Goal: Transaction & Acquisition: Purchase product/service

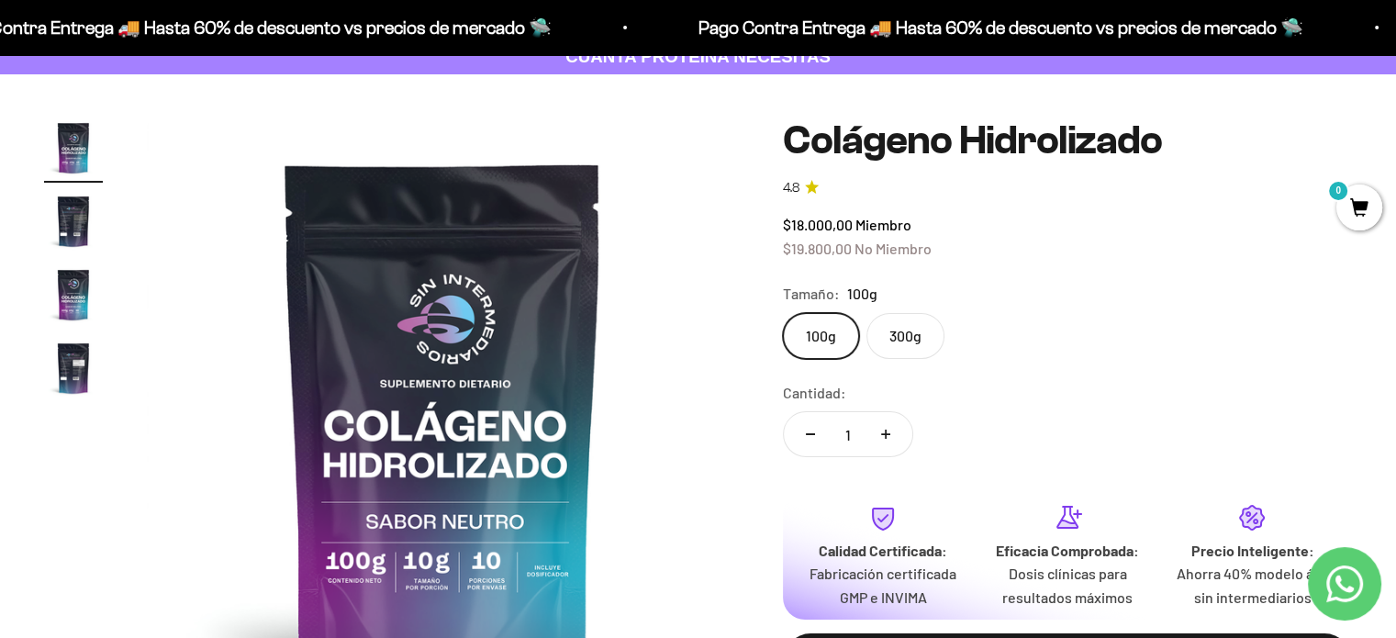
scroll to position [120, 0]
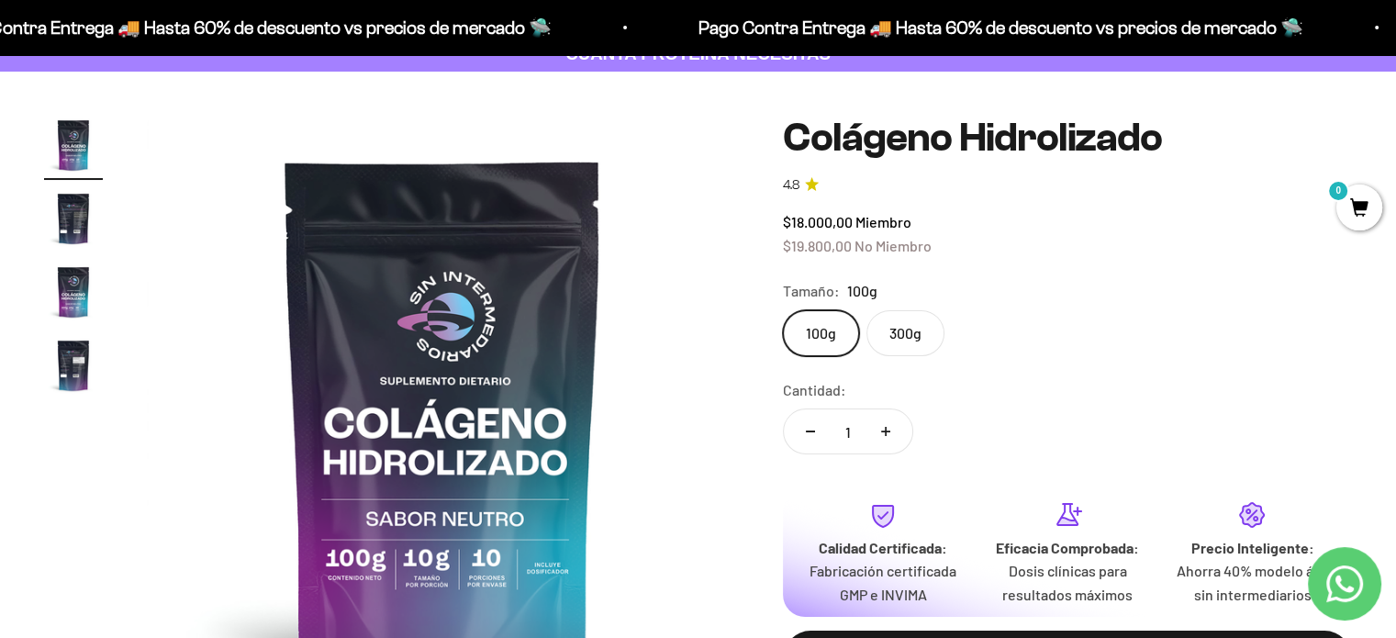
click at [910, 330] on label "300g" at bounding box center [906, 333] width 78 height 46
click at [783, 310] on input "300g" at bounding box center [782, 309] width 1 height 1
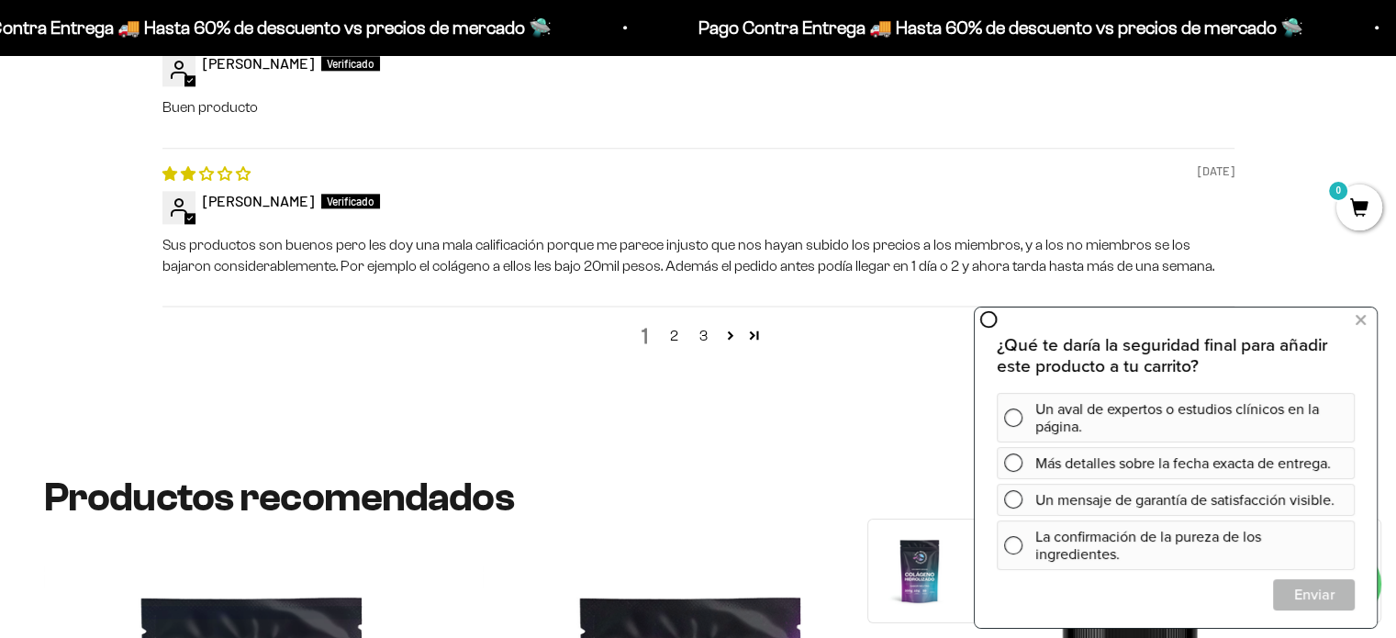
scroll to position [2365, 0]
click at [1363, 321] on icon at bounding box center [1361, 320] width 10 height 24
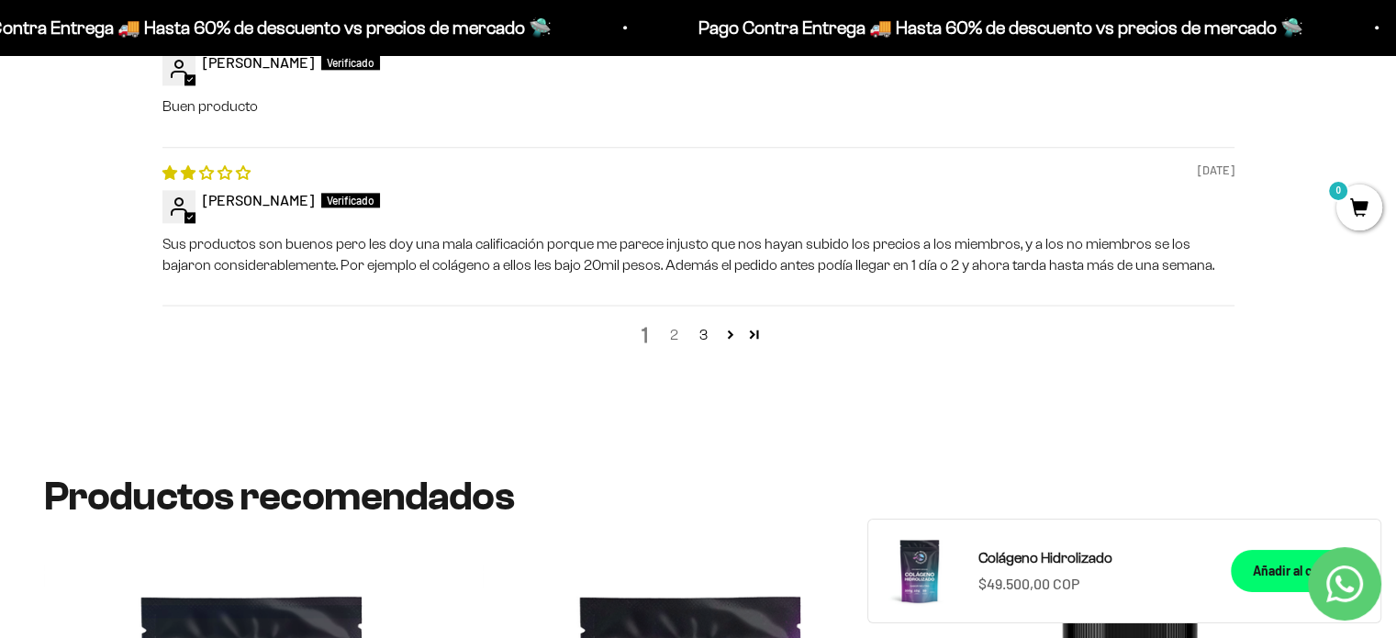
click at [672, 335] on link "2" at bounding box center [674, 335] width 29 height 22
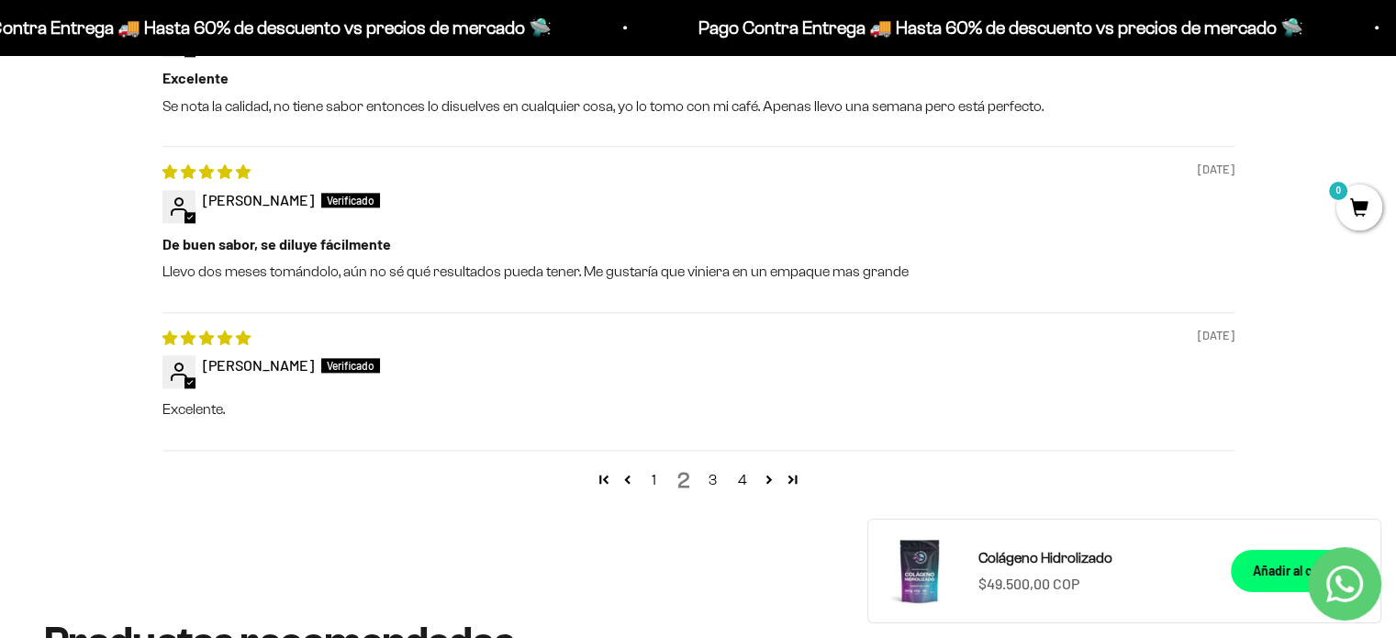
scroll to position [2247, 0]
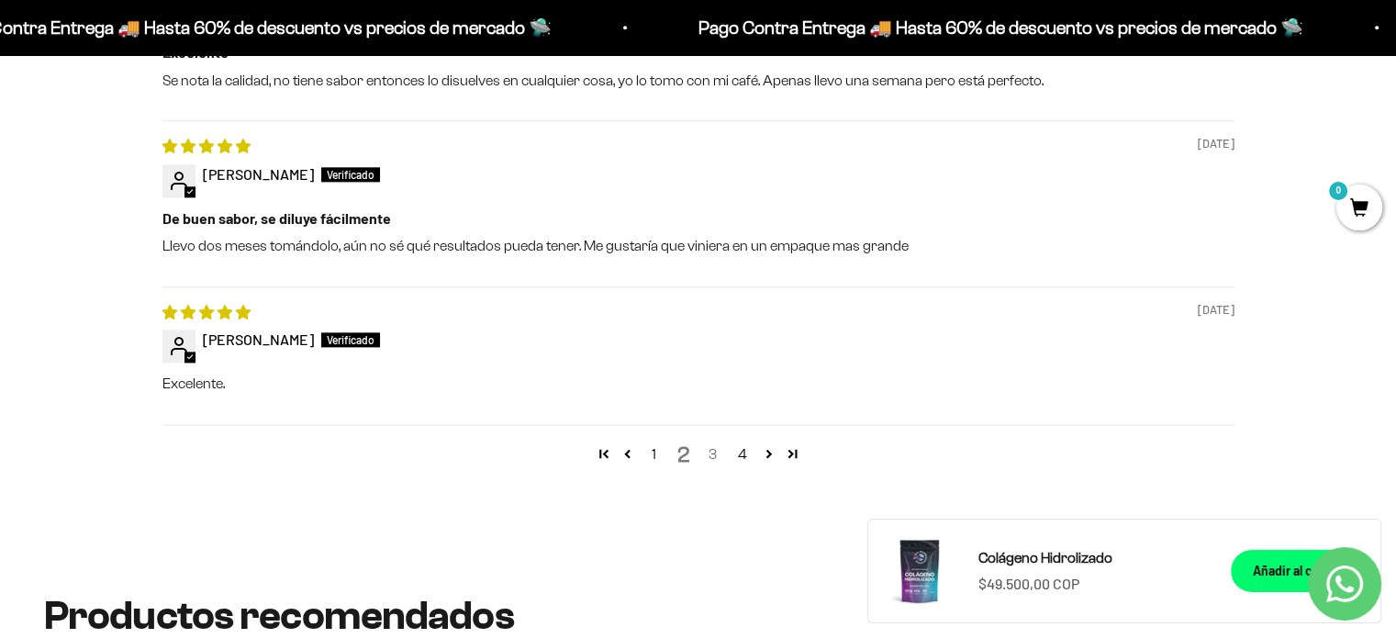
click at [716, 451] on link "3" at bounding box center [713, 454] width 29 height 22
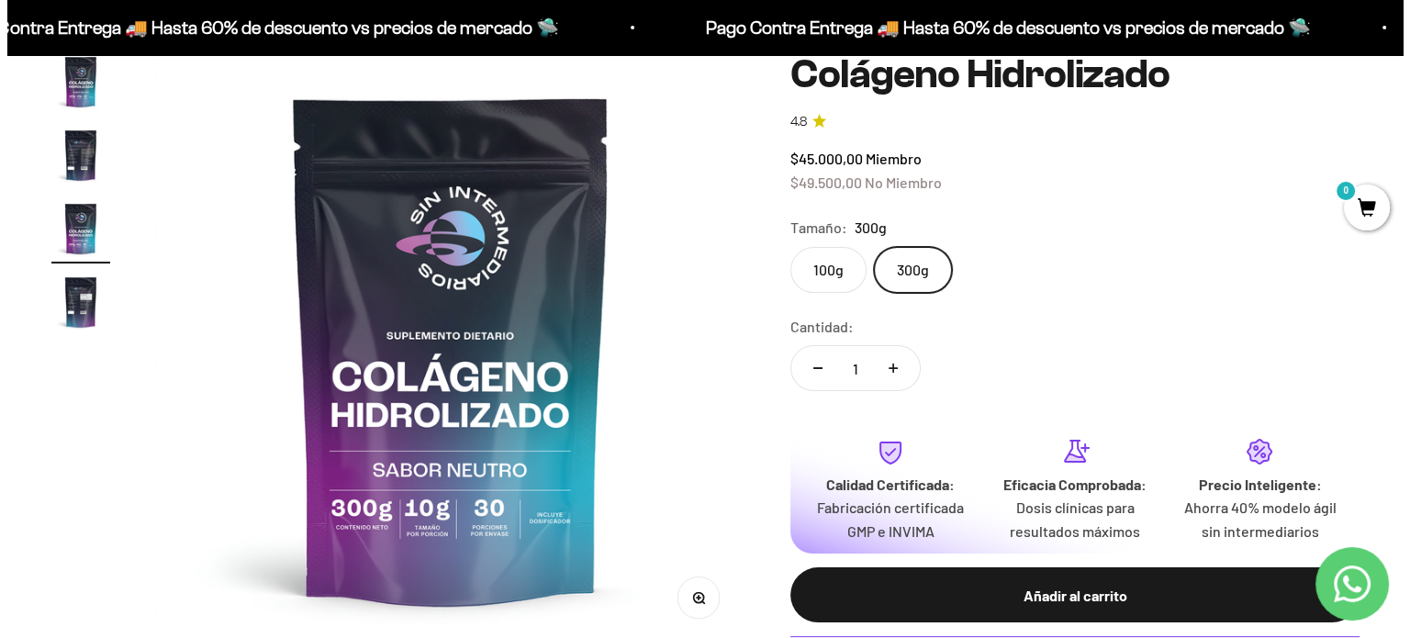
scroll to position [147, 0]
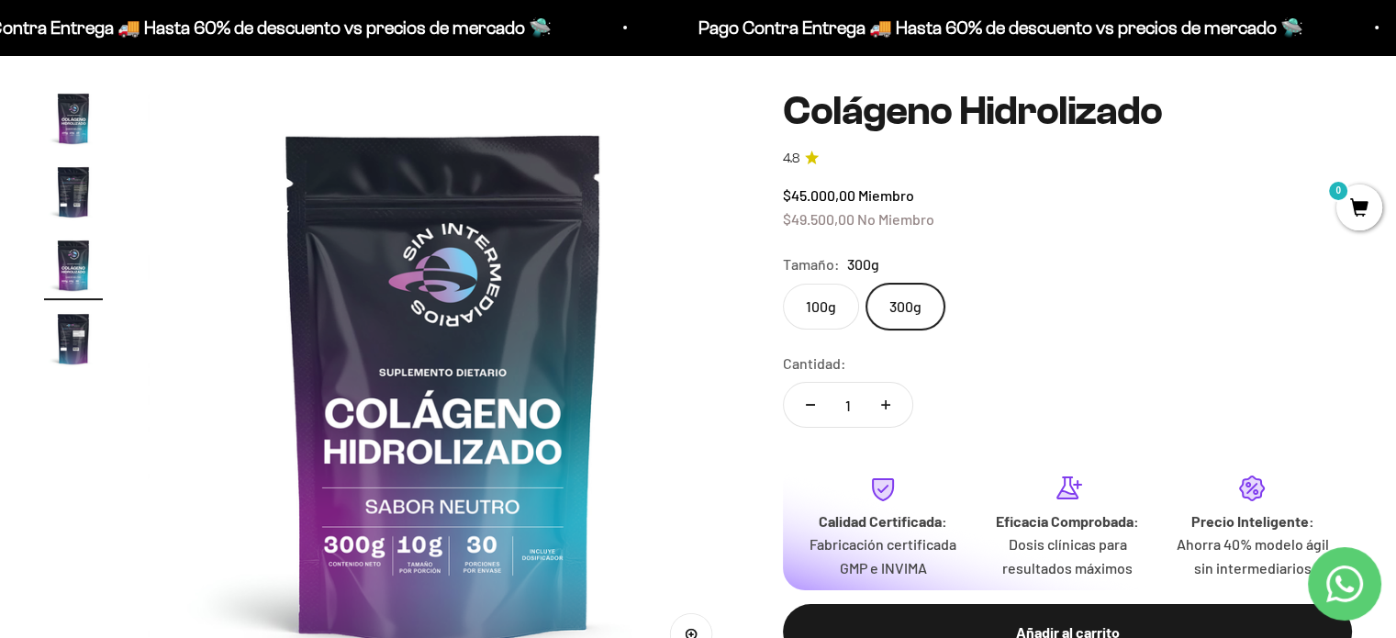
click at [1359, 213] on span "0" at bounding box center [1360, 208] width 46 height 46
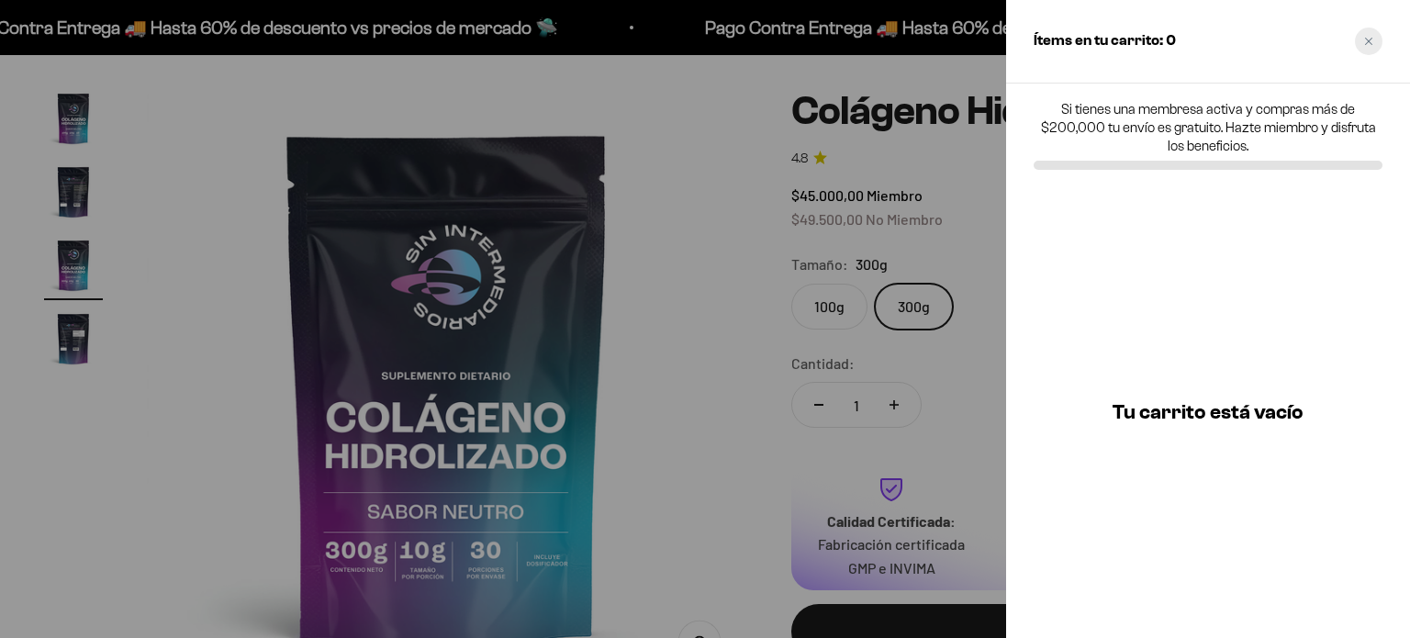
click at [1373, 44] on div "Close cart" at bounding box center [1369, 42] width 28 height 28
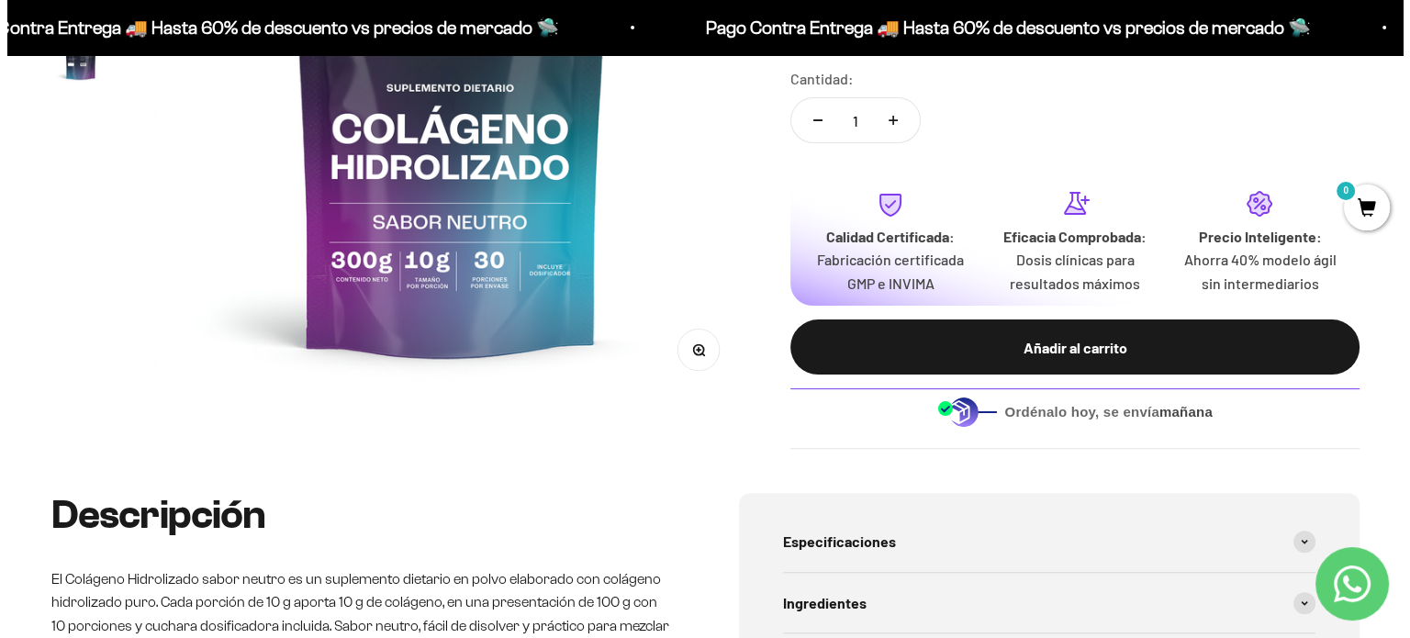
scroll to position [426, 0]
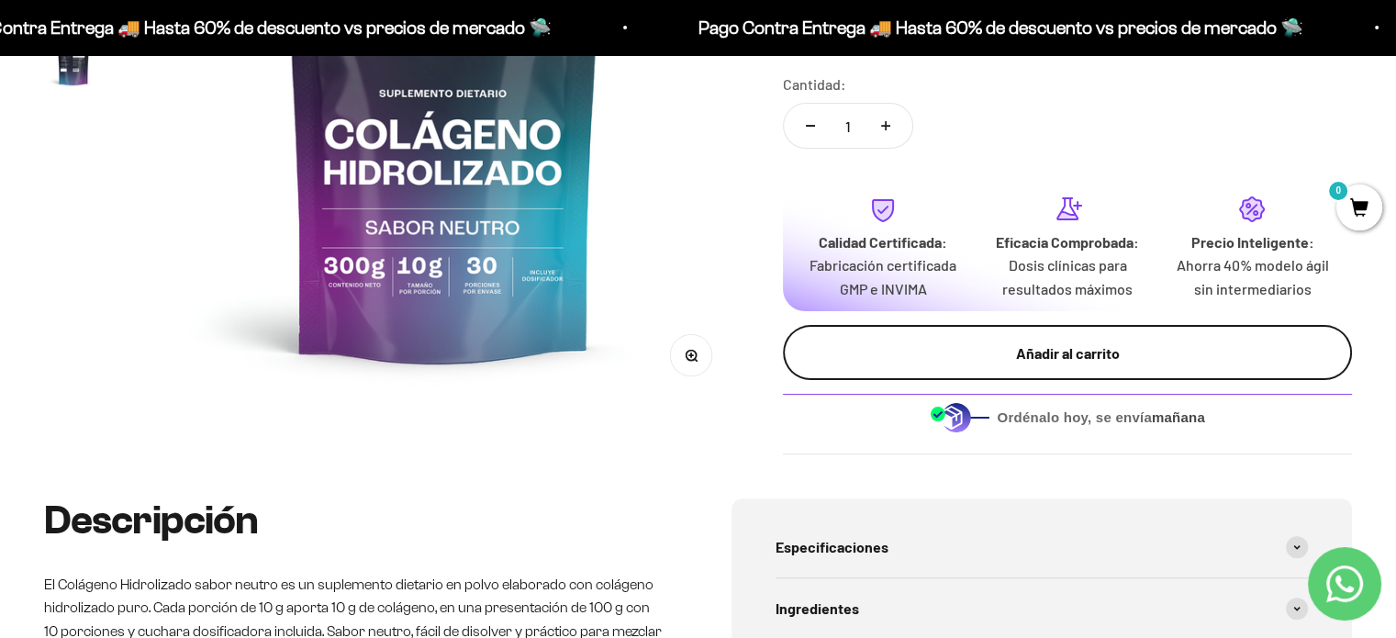
click at [1116, 344] on div "Añadir al carrito" at bounding box center [1068, 353] width 496 height 24
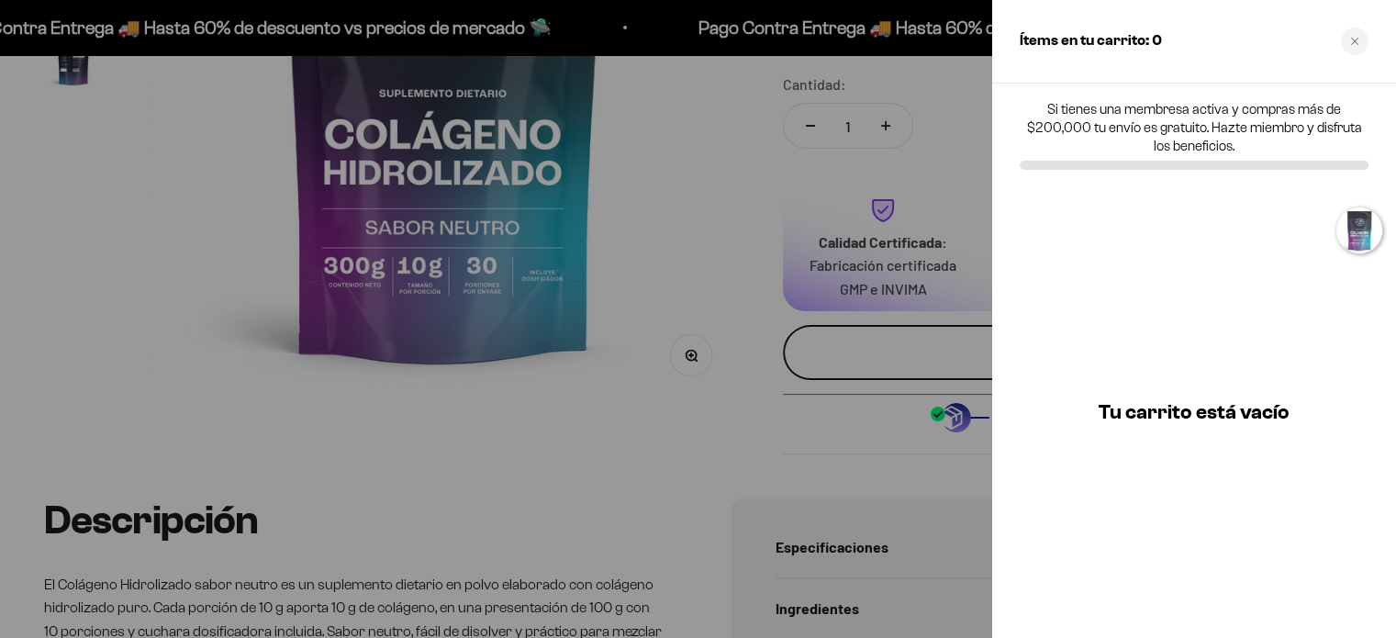
scroll to position [0, 1244]
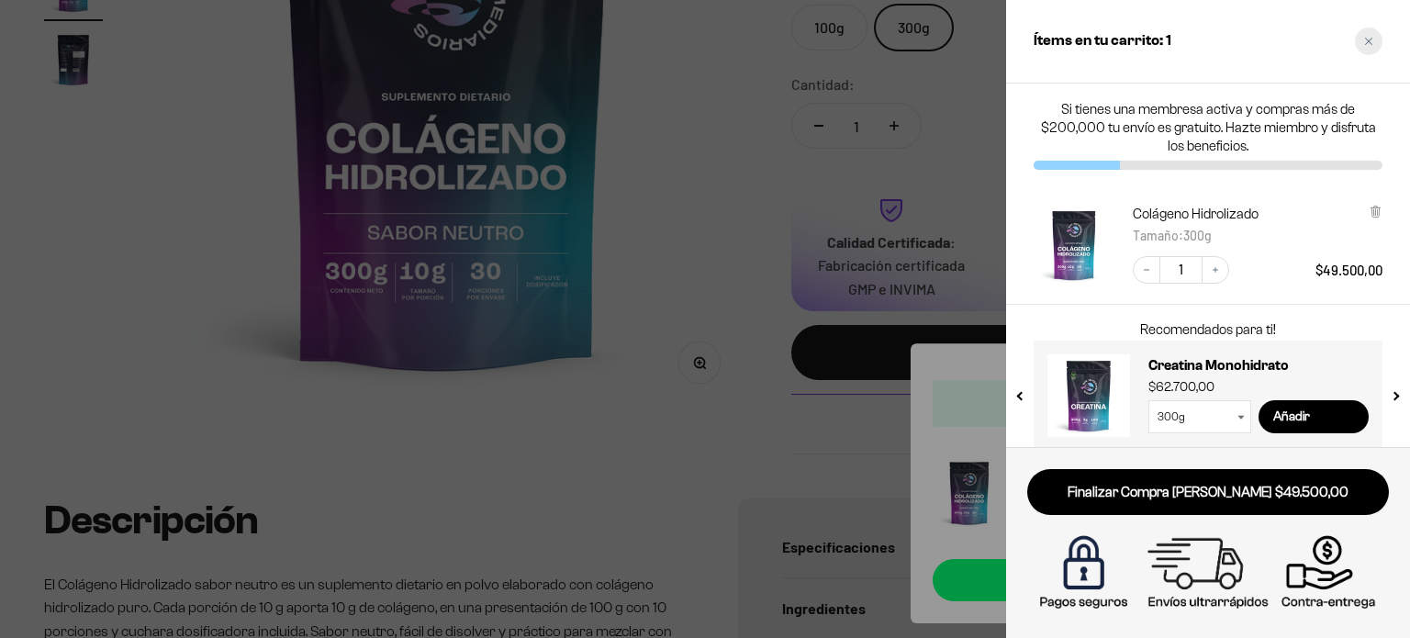
click at [1368, 43] on icon "Close cart" at bounding box center [1368, 41] width 9 height 9
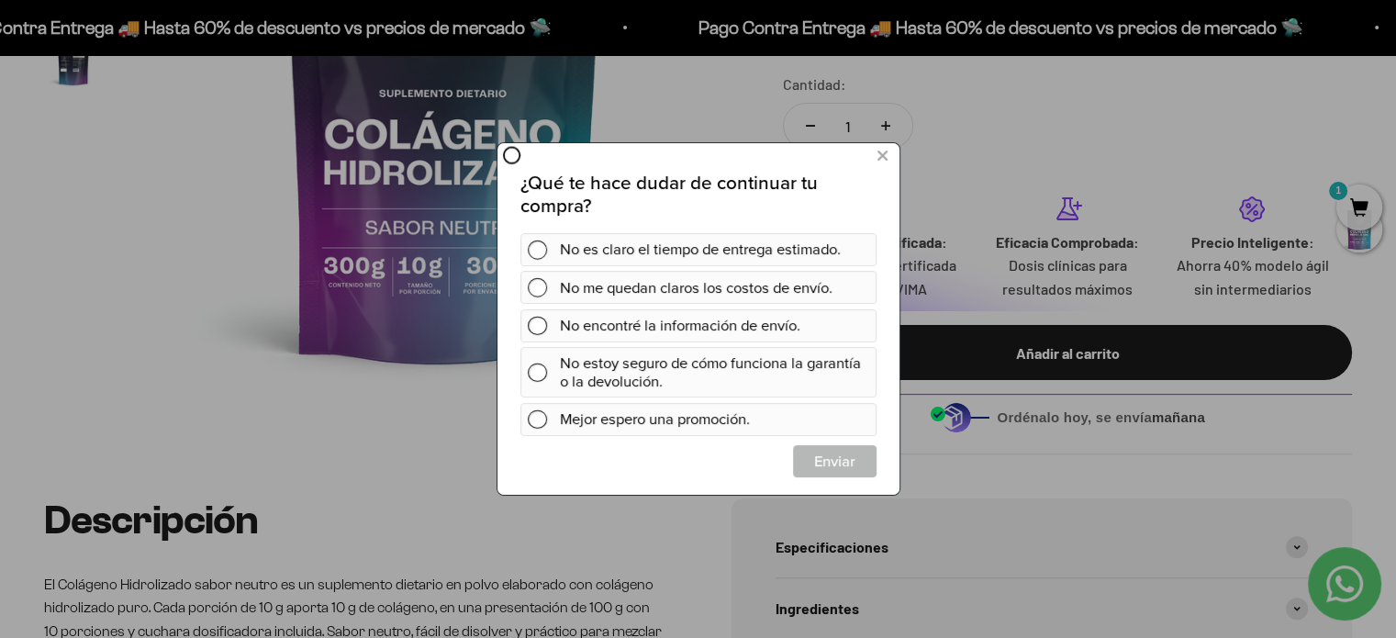
scroll to position [0, 0]
click at [882, 158] on icon at bounding box center [882, 155] width 10 height 25
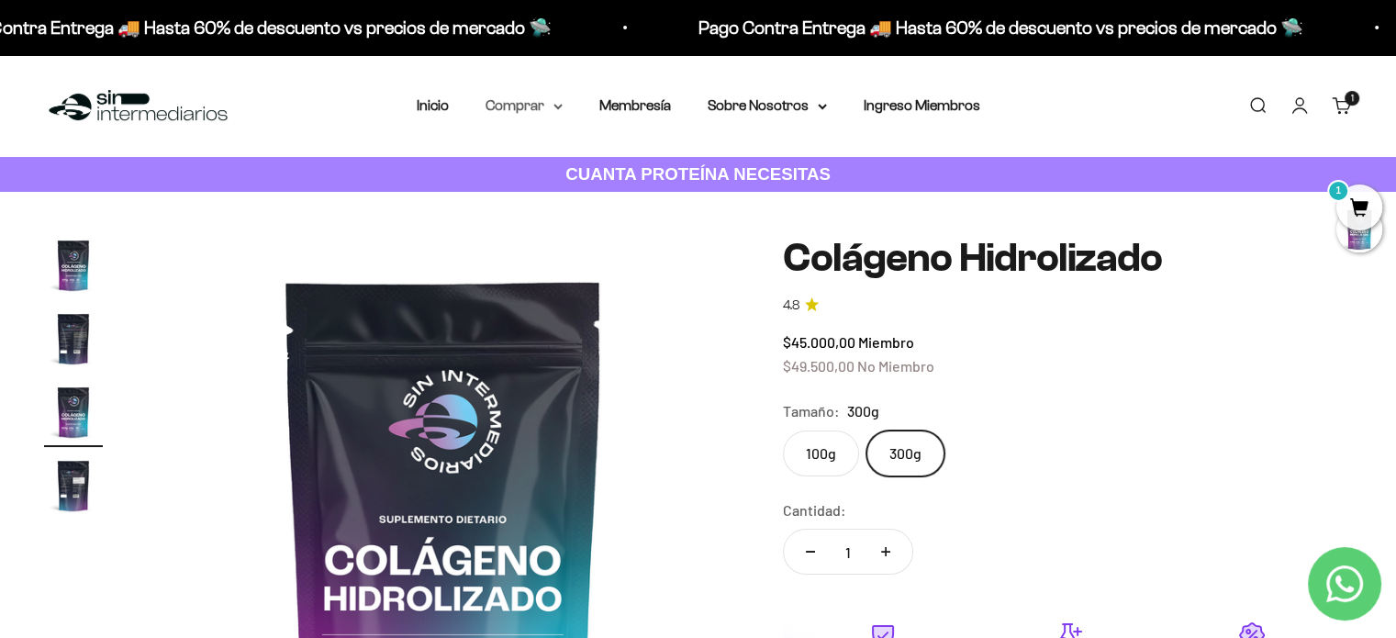
click at [547, 106] on summary "Comprar" at bounding box center [524, 106] width 77 height 24
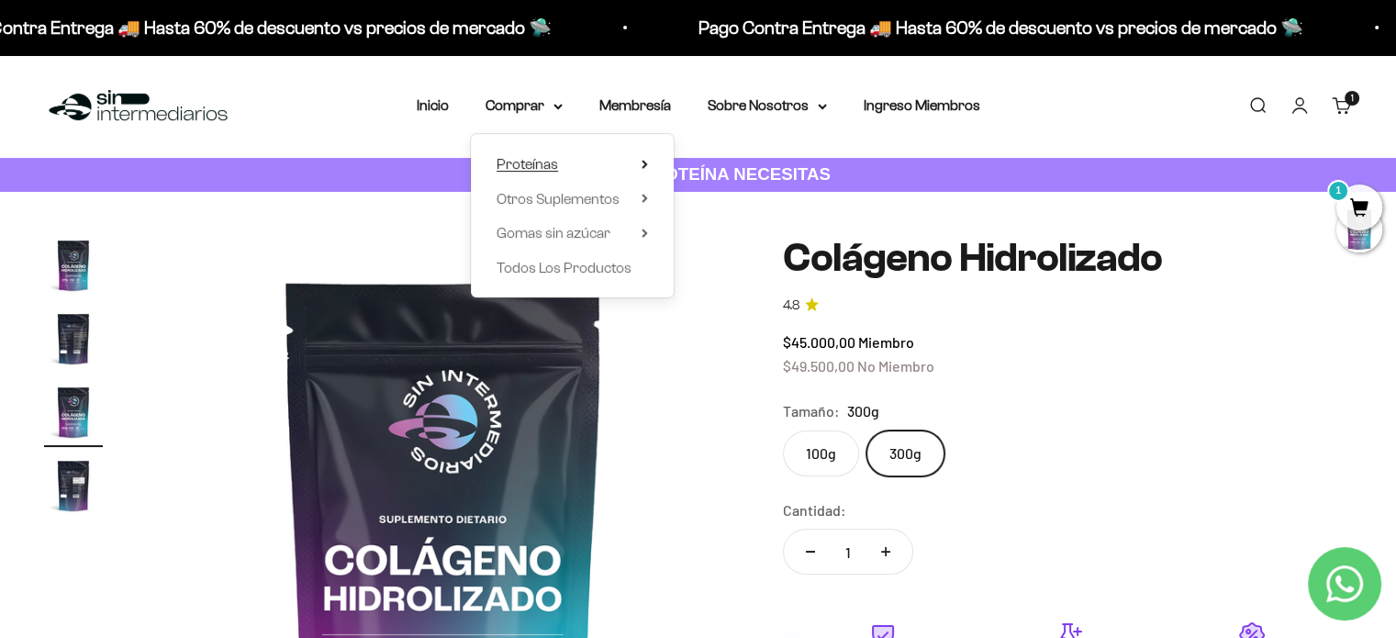
click at [636, 166] on summary "Proteínas" at bounding box center [572, 164] width 151 height 24
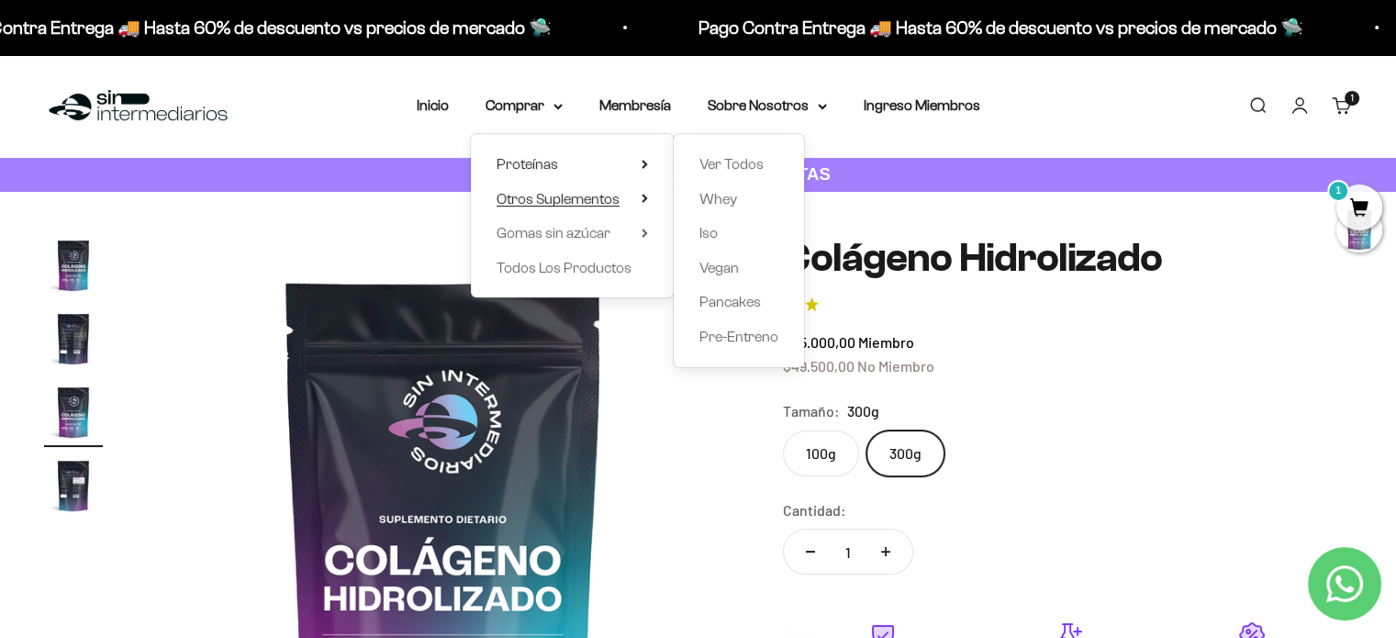
click at [609, 199] on span "Otros Suplementos" at bounding box center [558, 199] width 123 height 16
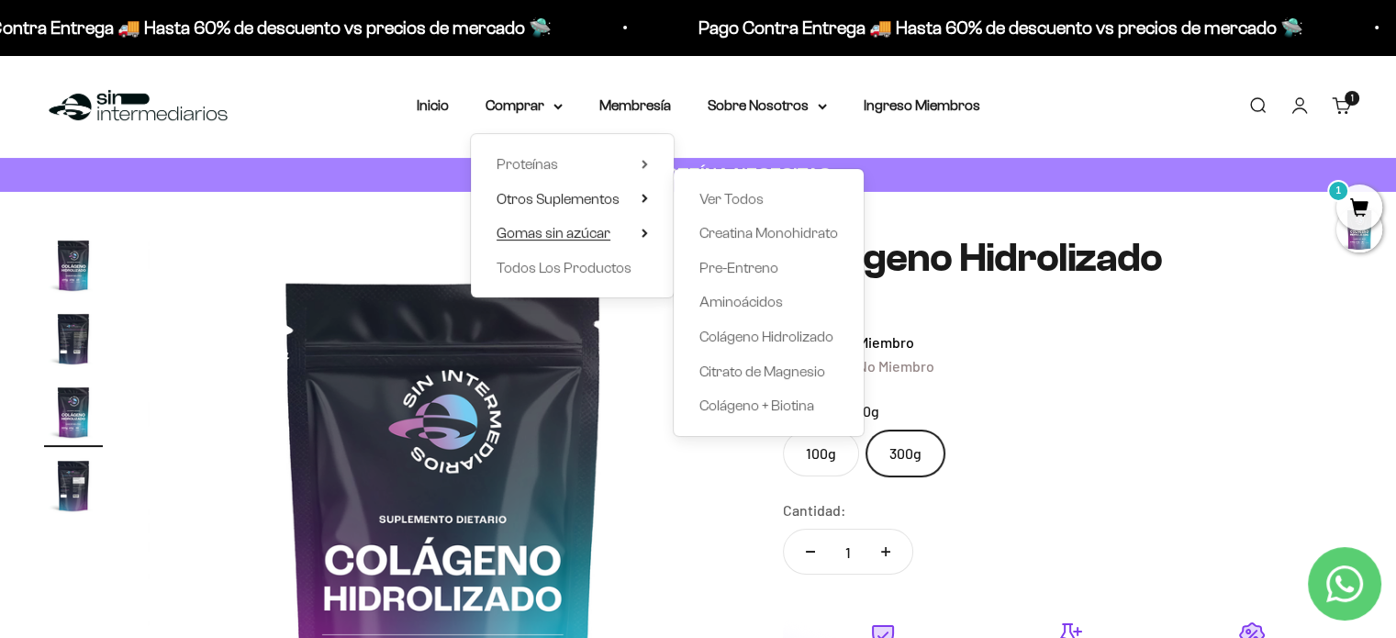
click at [620, 237] on summary "Gomas sin azúcar" at bounding box center [572, 233] width 151 height 24
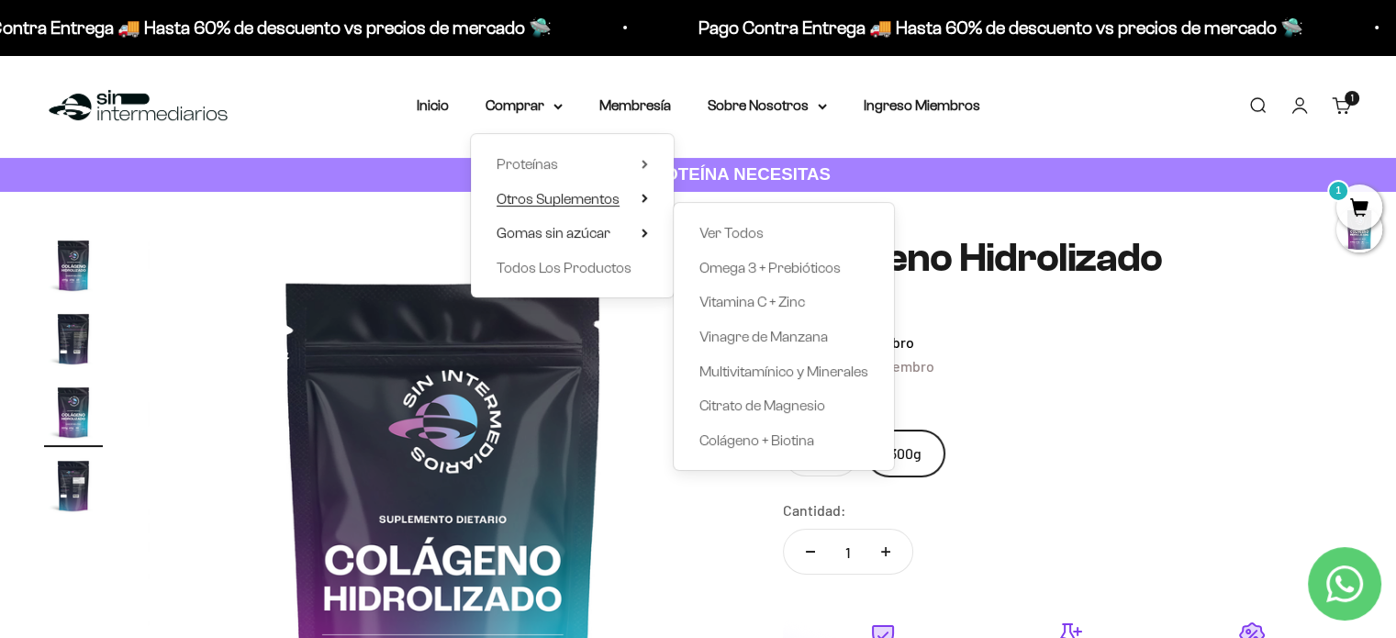
click at [629, 199] on summary "Otros Suplementos" at bounding box center [572, 199] width 151 height 24
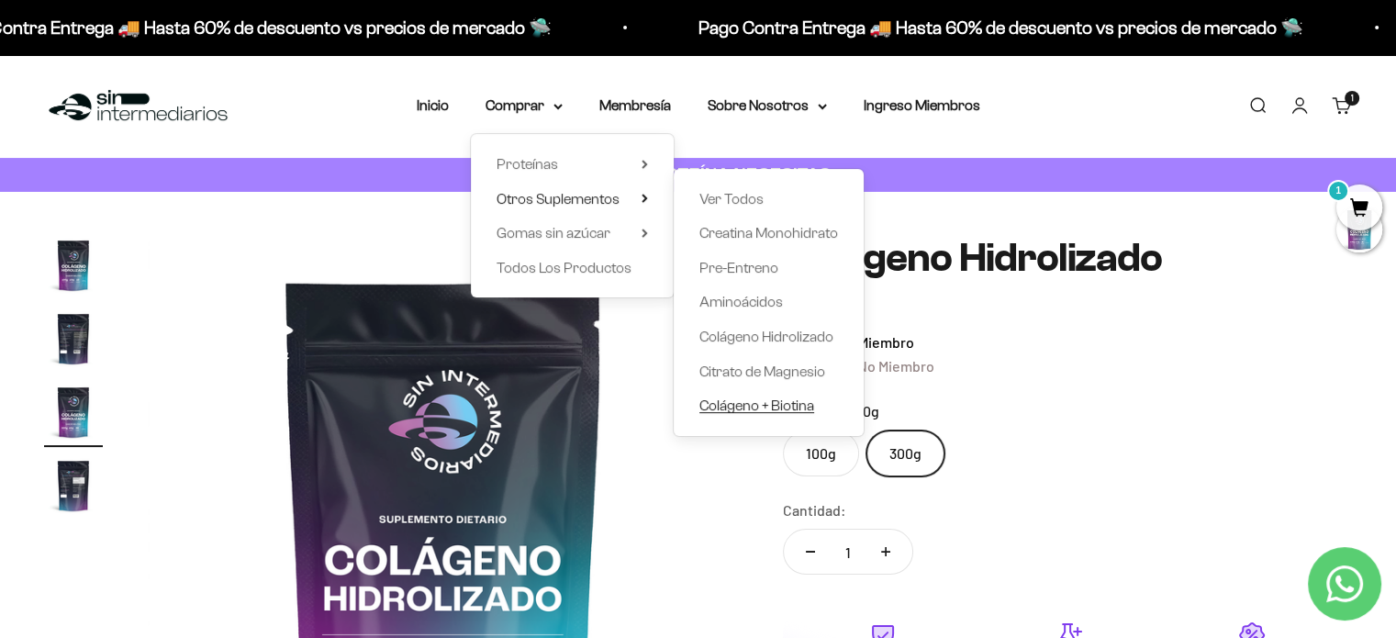
click at [790, 408] on span "Colágeno + Biotina" at bounding box center [756, 405] width 115 height 16
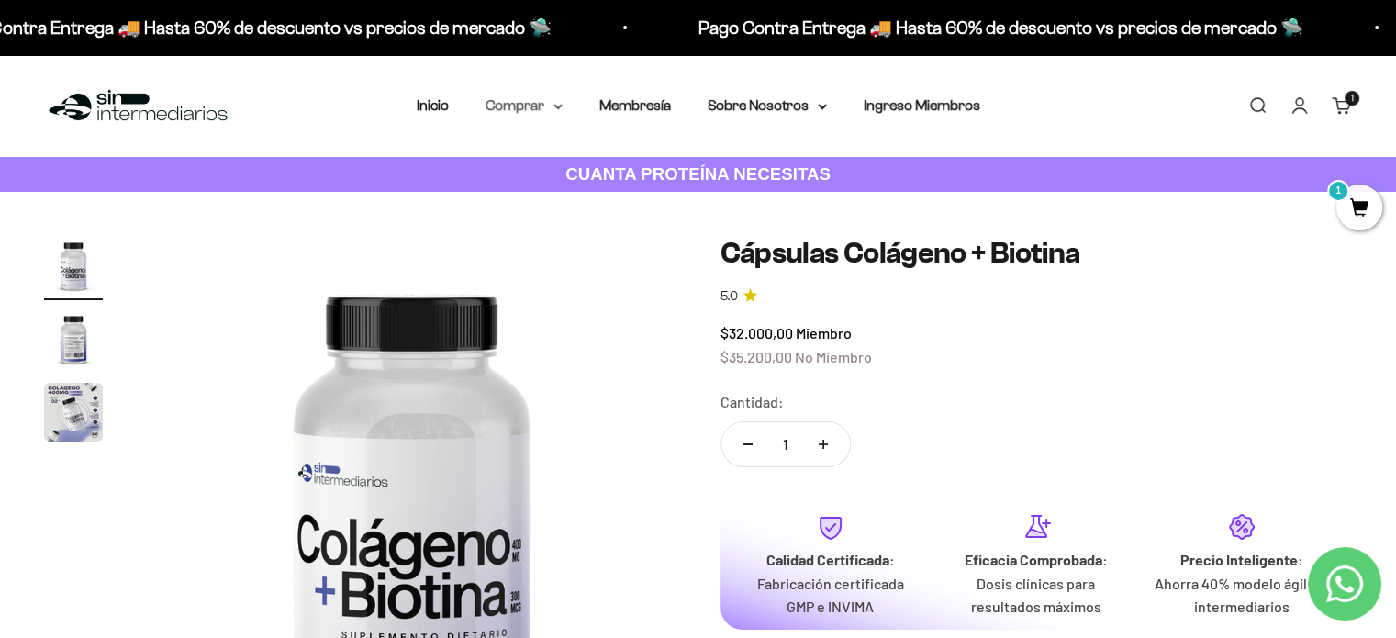
click at [554, 108] on icon at bounding box center [558, 107] width 9 height 6
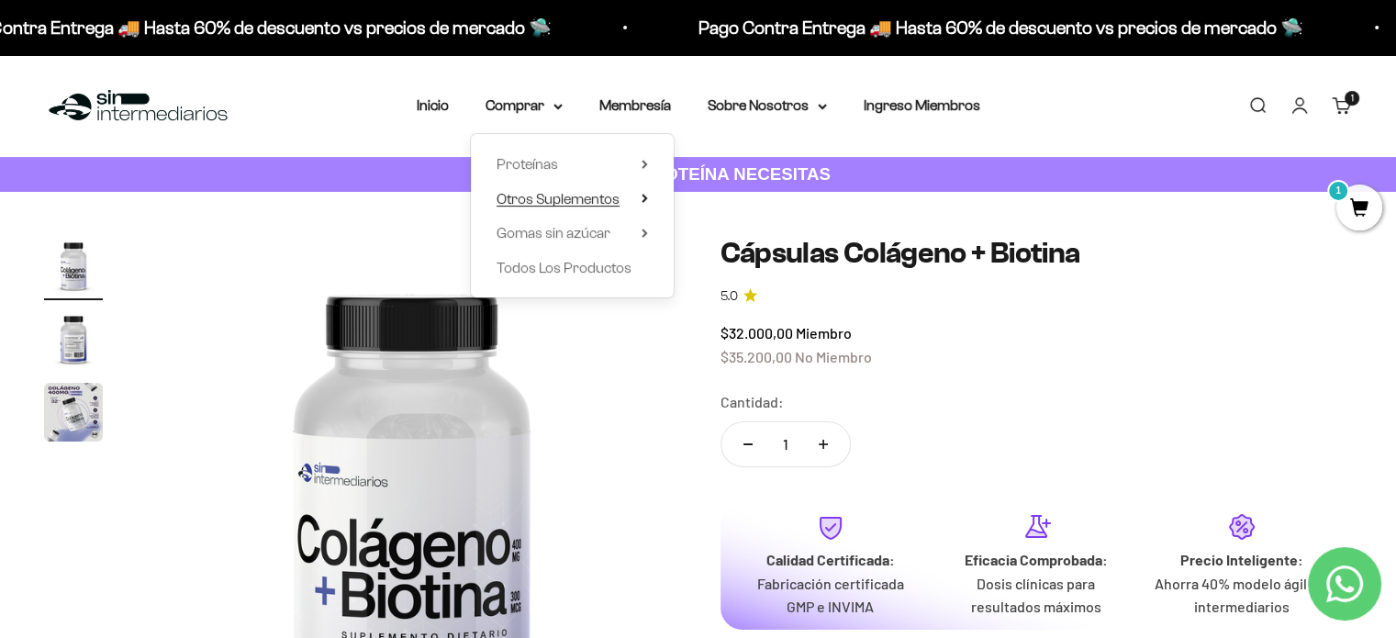
click at [646, 194] on icon at bounding box center [645, 198] width 6 height 9
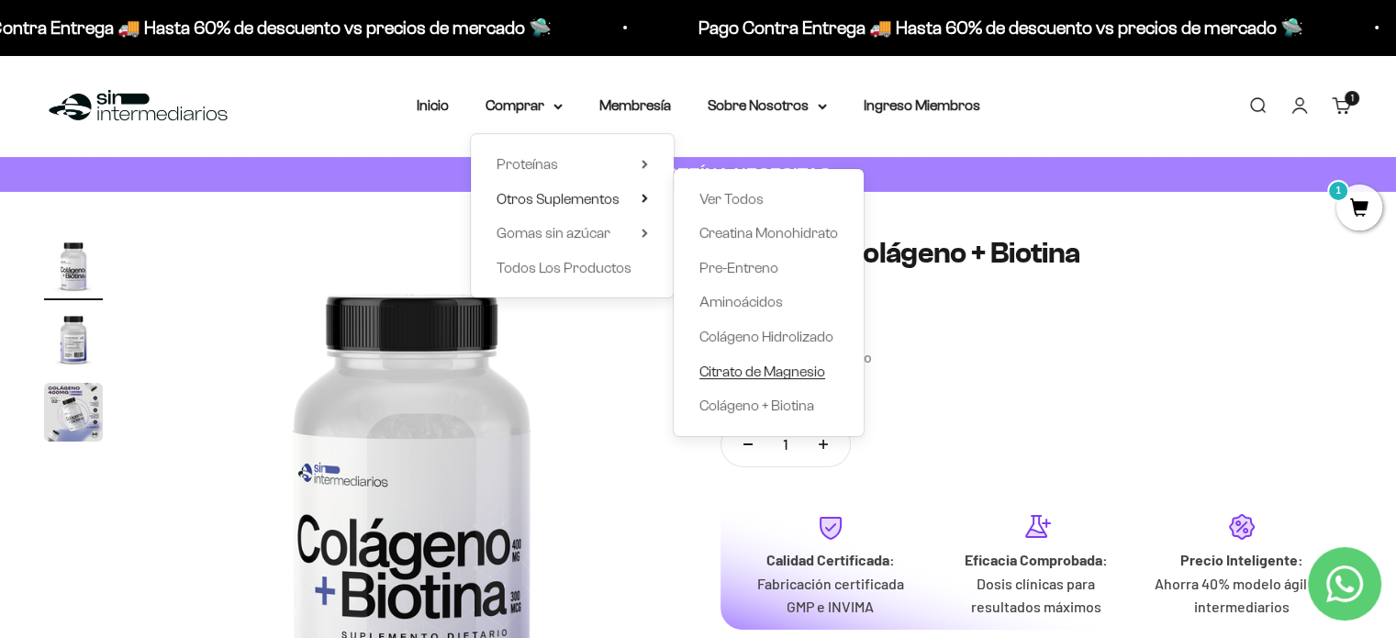
click at [785, 375] on span "Citrato de Magnesio" at bounding box center [762, 372] width 126 height 16
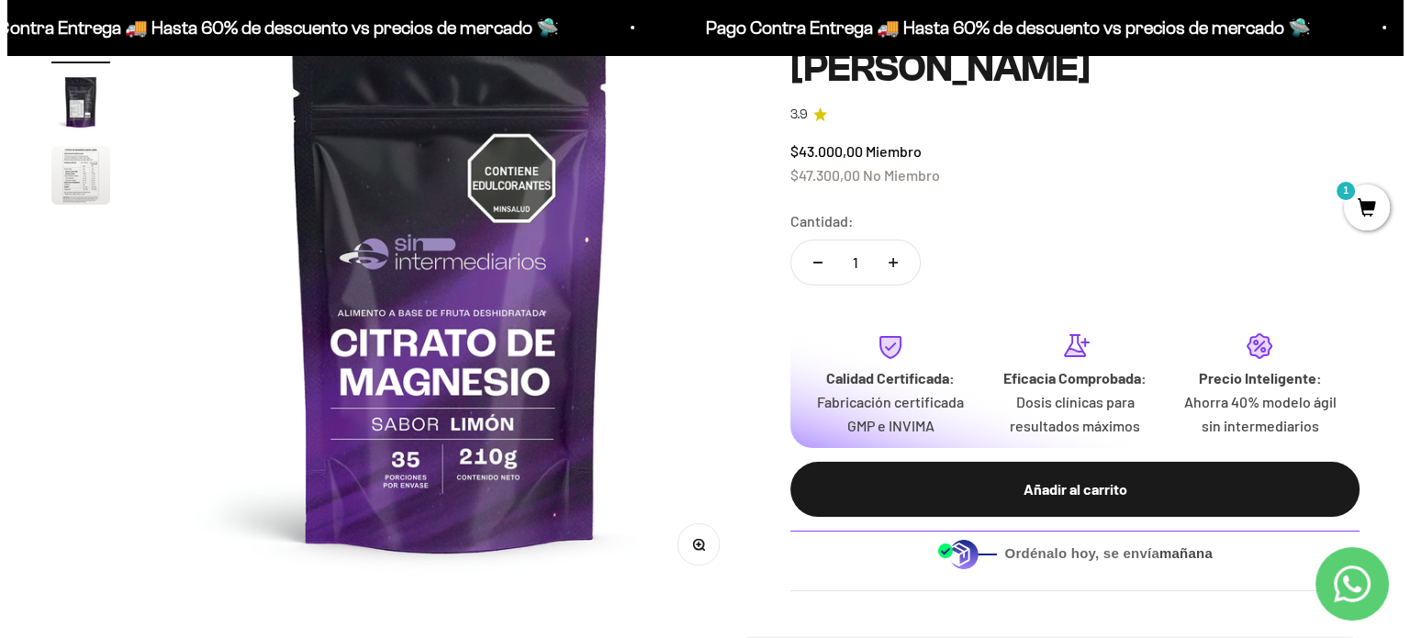
scroll to position [235, 0]
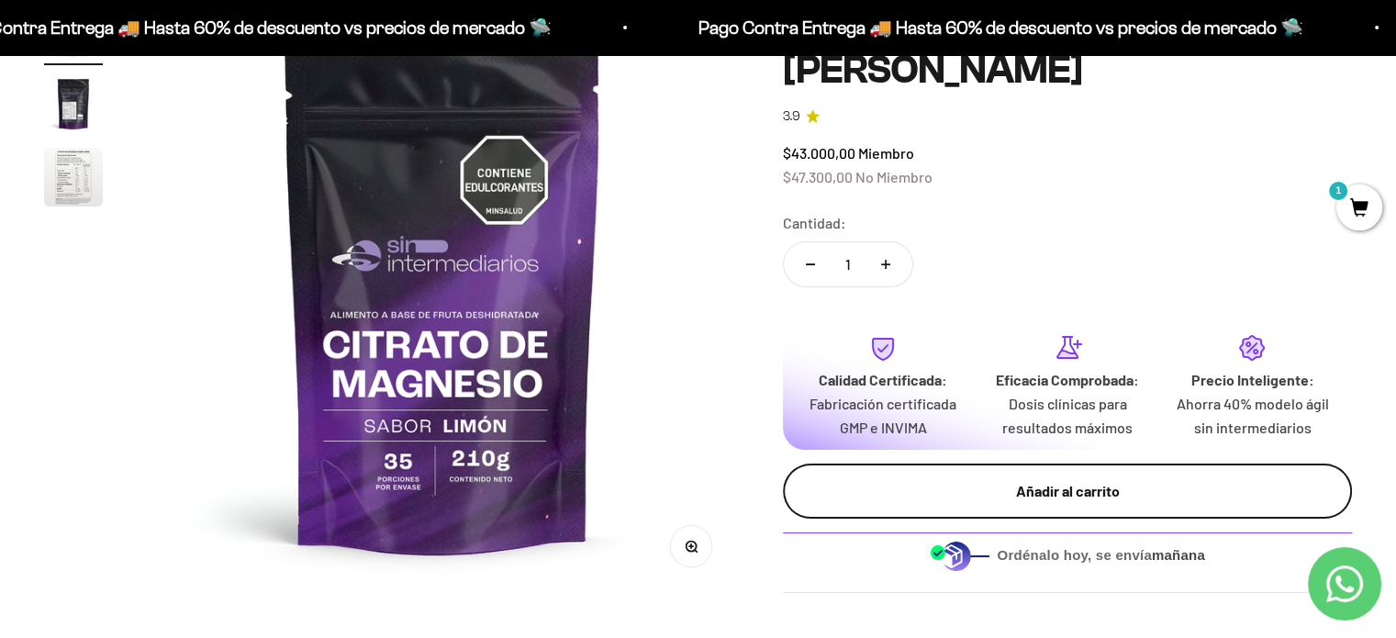
click at [1026, 480] on div "Añadir al carrito" at bounding box center [1068, 492] width 496 height 24
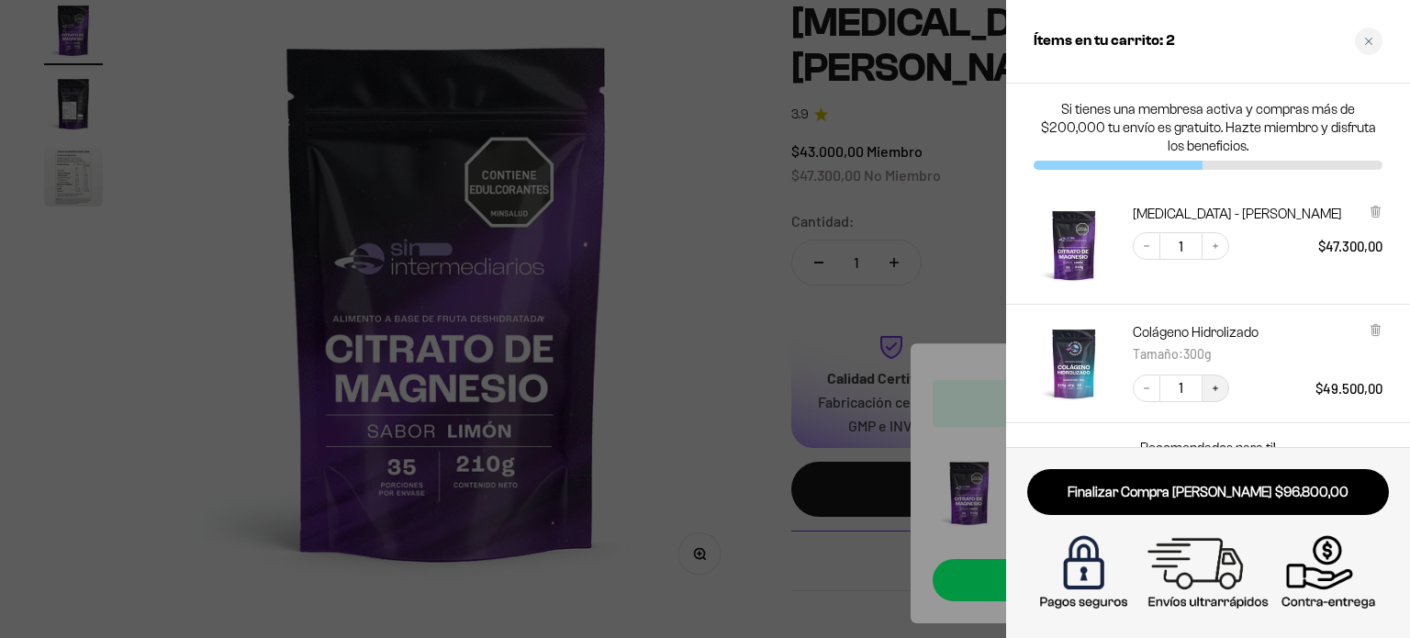
scroll to position [135, 0]
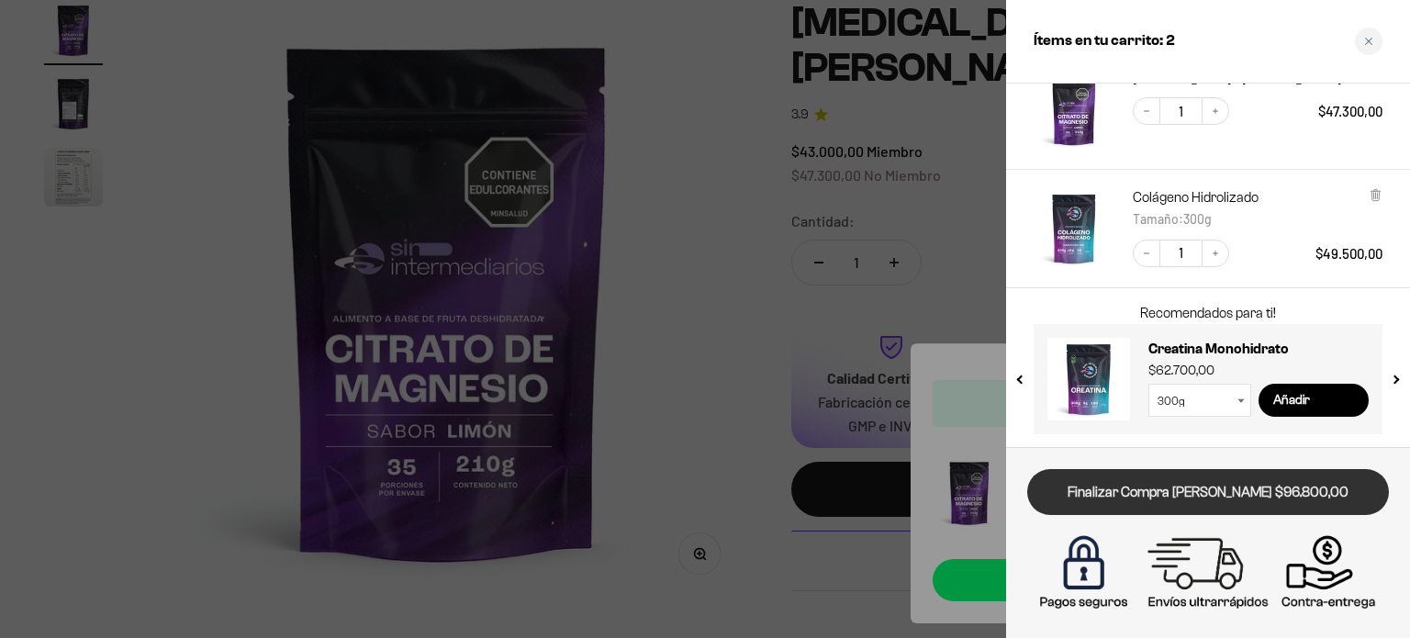
click at [1270, 495] on link "Finalizar Compra [PERSON_NAME] $96.800,00" at bounding box center [1208, 492] width 362 height 47
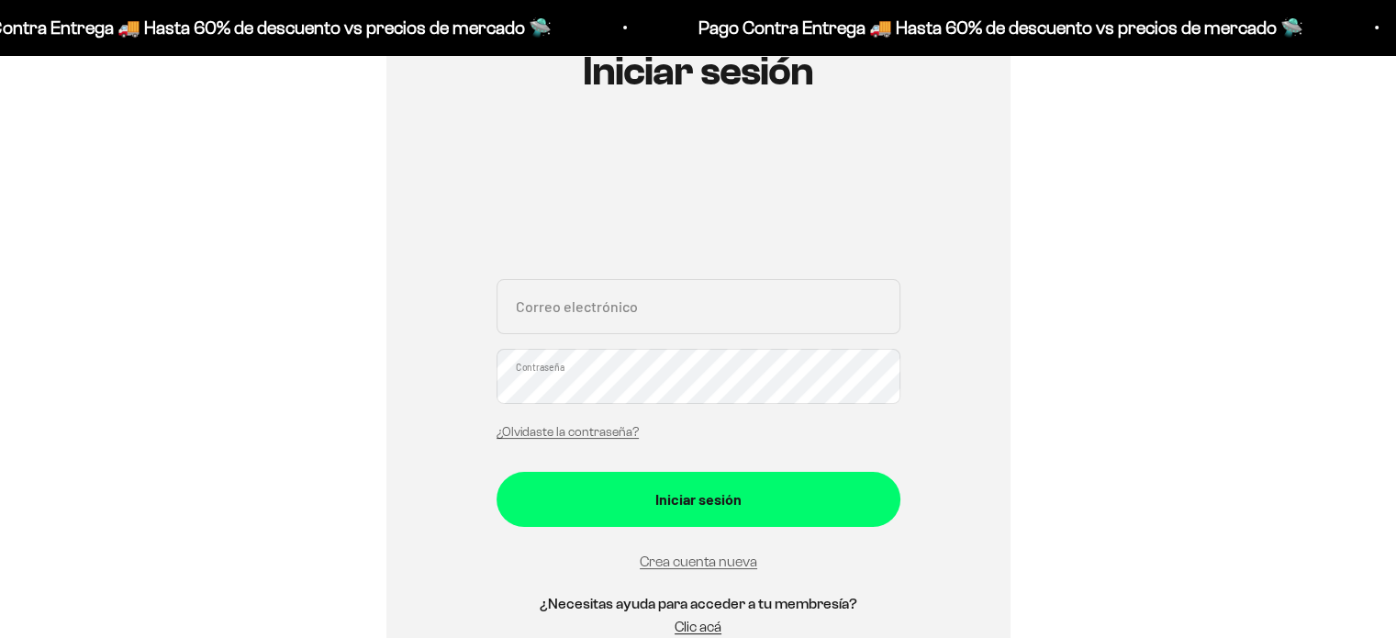
scroll to position [231, 0]
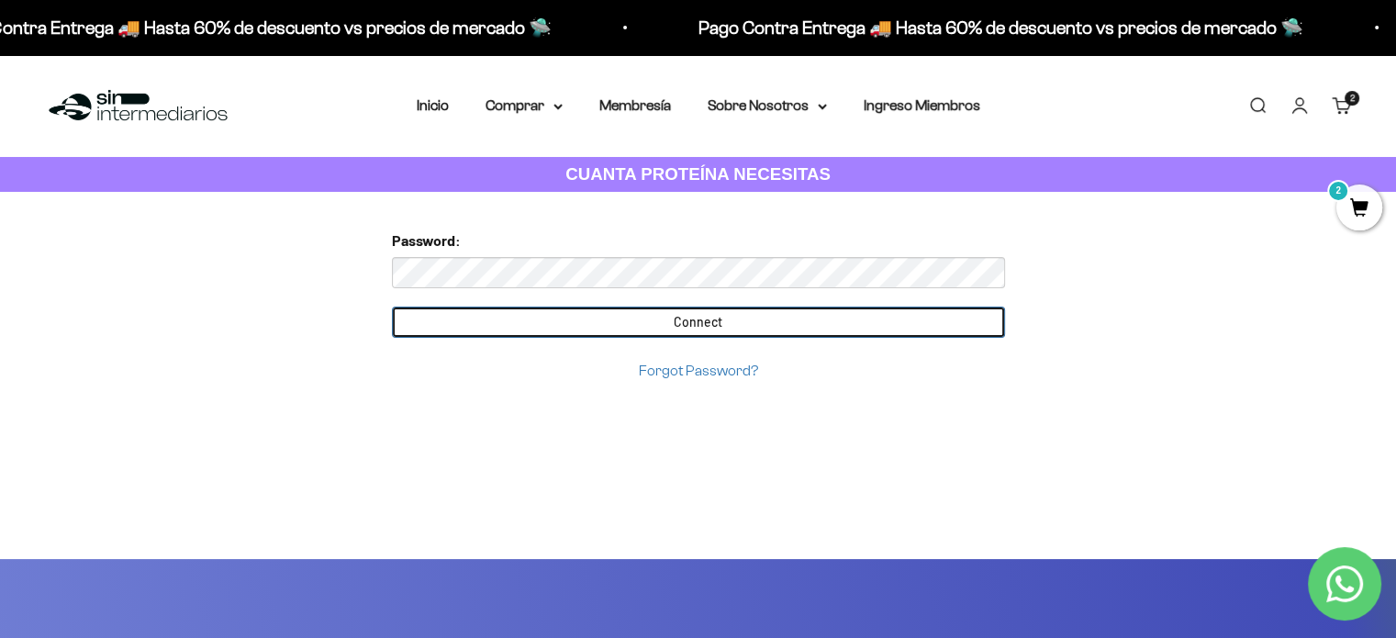
click at [811, 326] on input "Connect" at bounding box center [698, 322] width 613 height 31
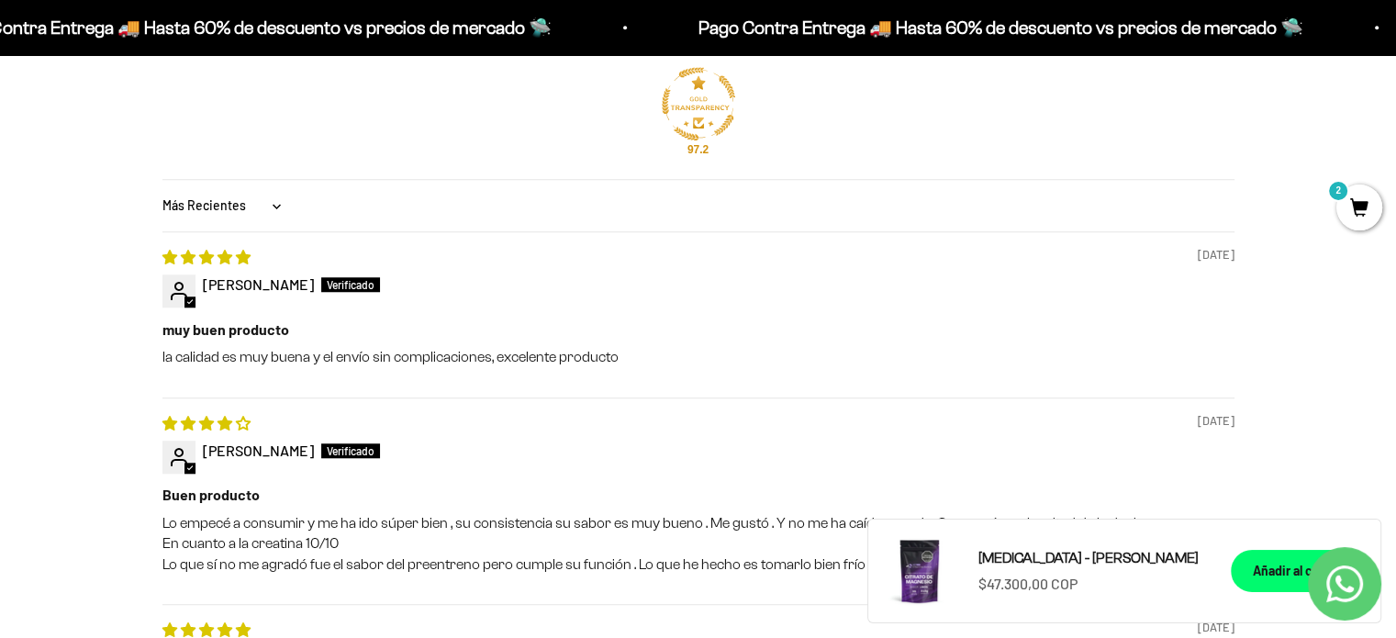
scroll to position [1248, 0]
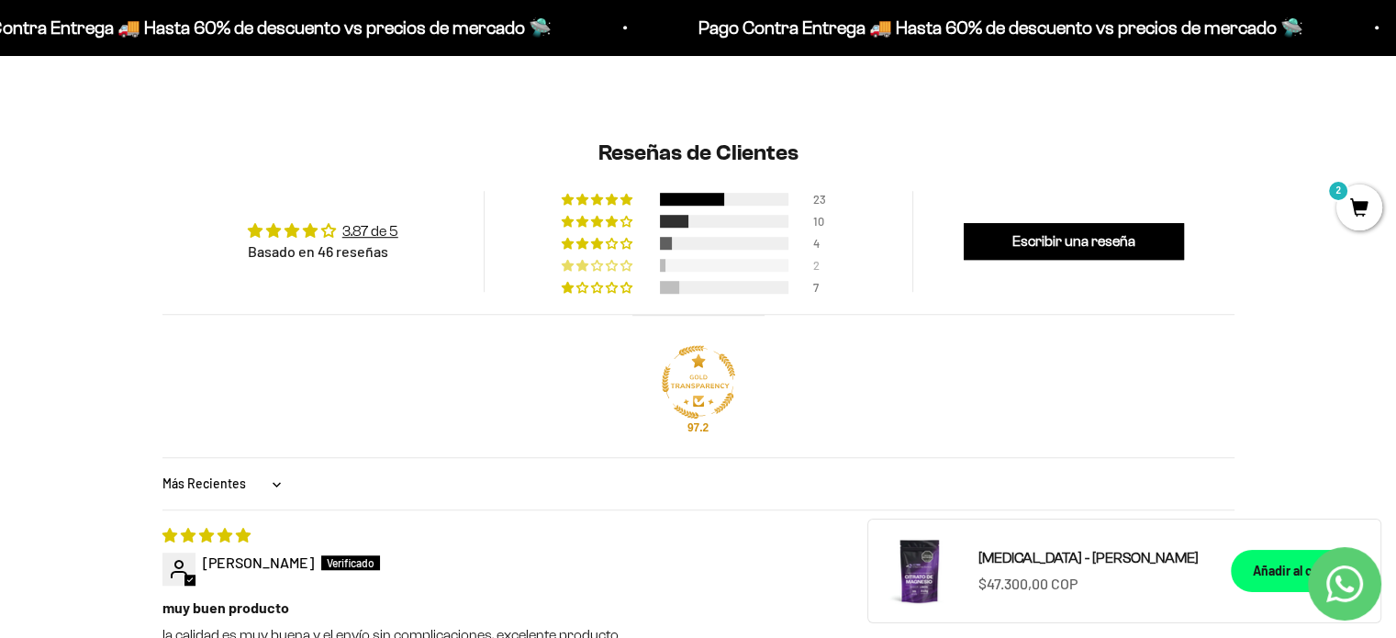
click at [599, 263] on span "4% (2) reviews with 2 star rating" at bounding box center [598, 265] width 15 height 11
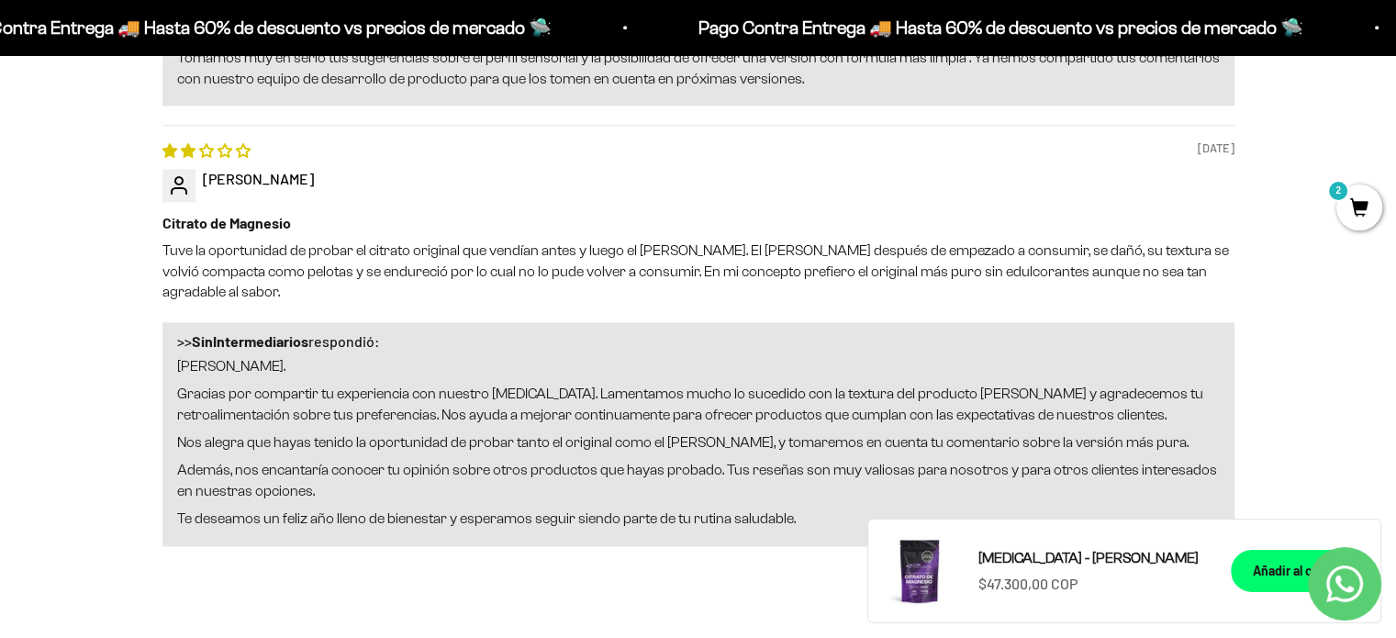
scroll to position [2071, 0]
